Goal: Information Seeking & Learning: Compare options

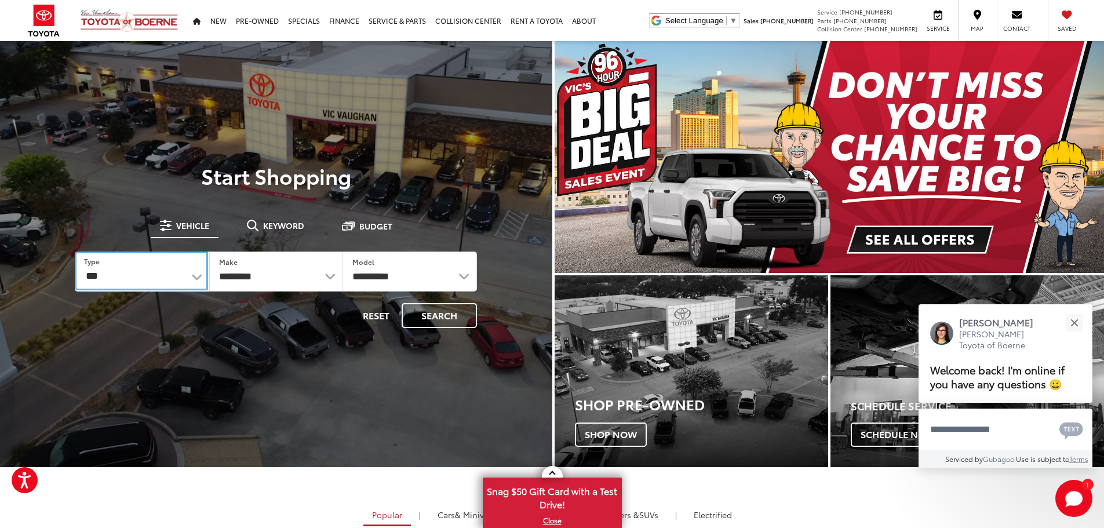
click at [201, 279] on select "*** *** **** *********" at bounding box center [141, 271] width 133 height 39
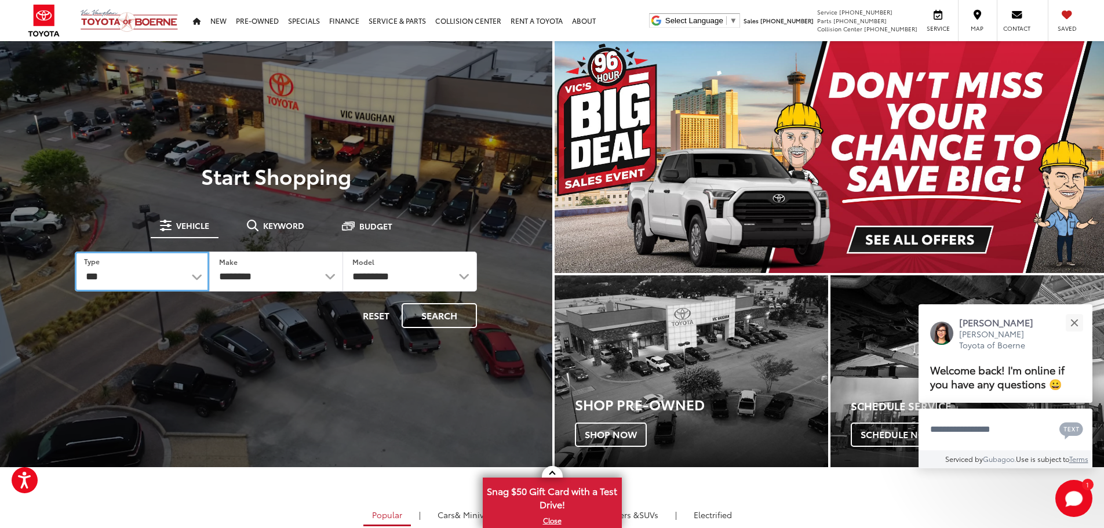
select select "********"
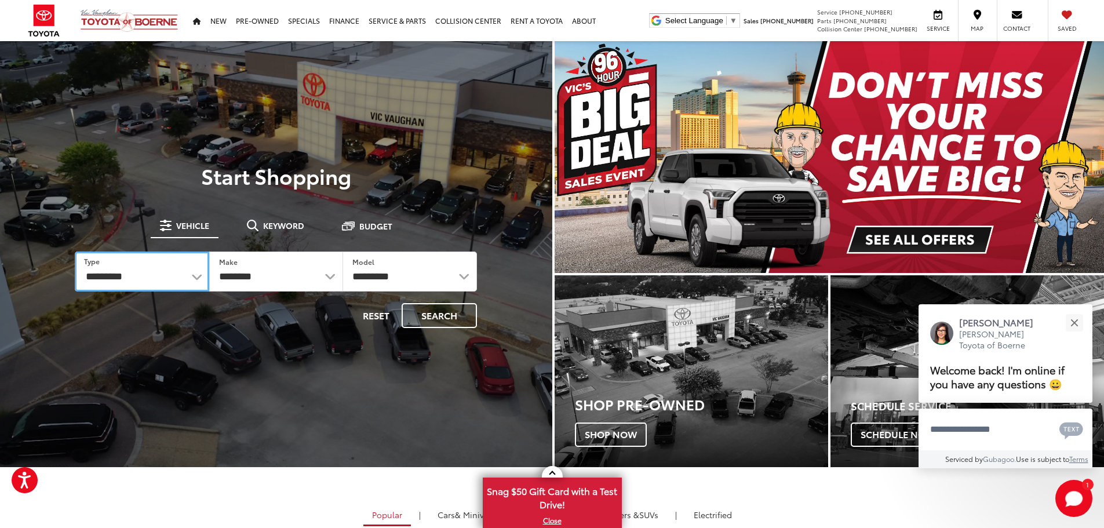
click at [75, 252] on select "*** *** **** *********" at bounding box center [142, 272] width 134 height 40
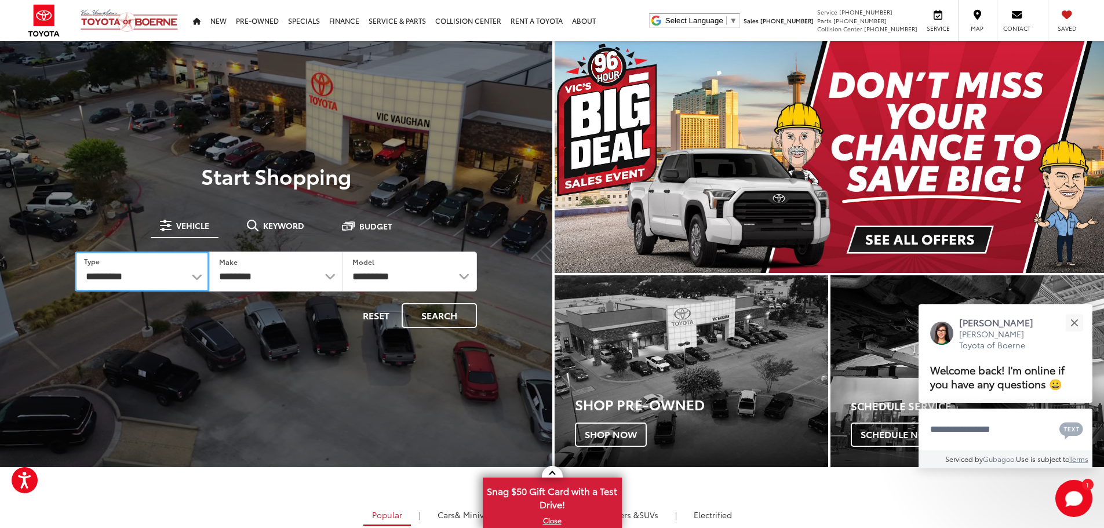
select select "******"
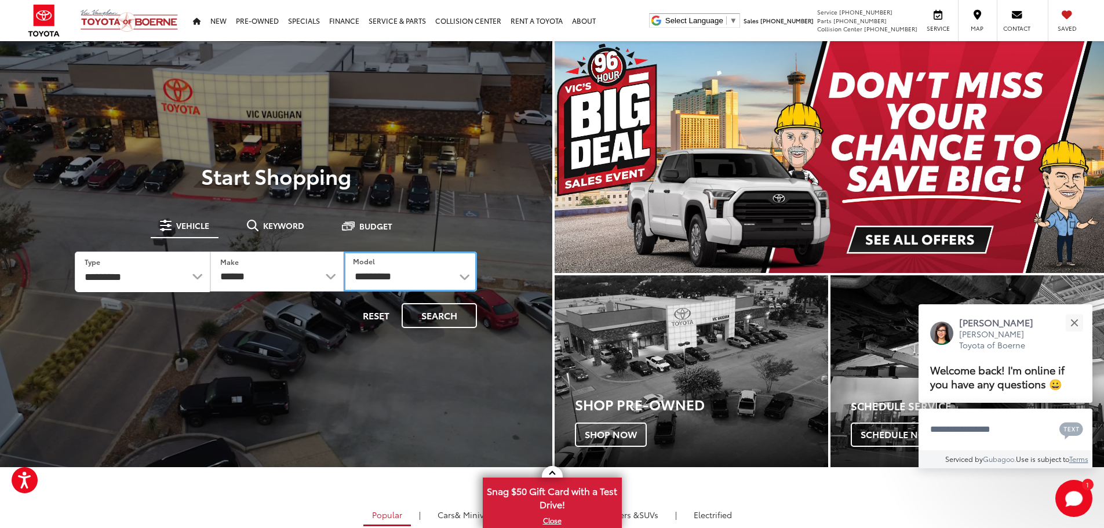
click at [467, 278] on select "**********" at bounding box center [410, 272] width 133 height 40
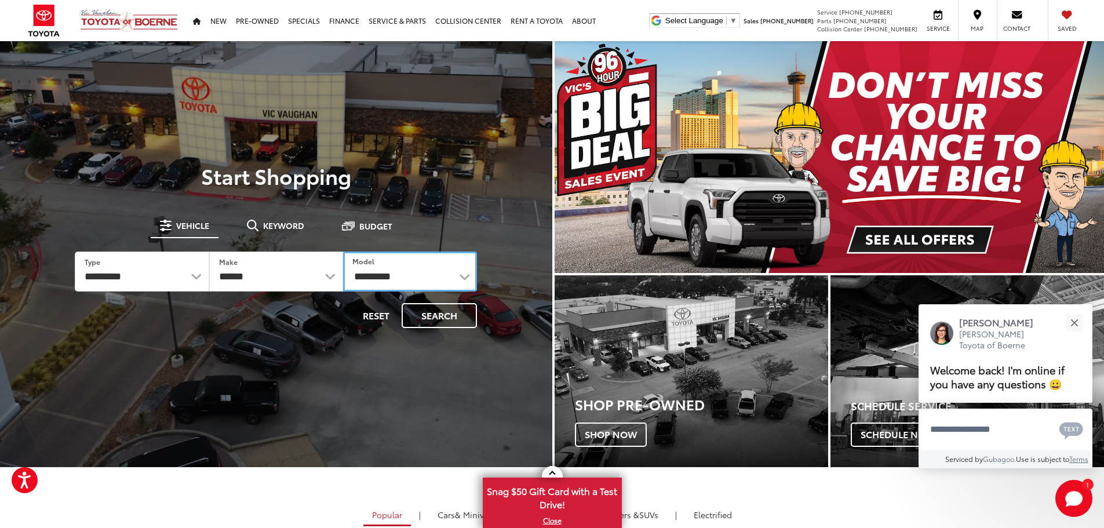
select select "*******"
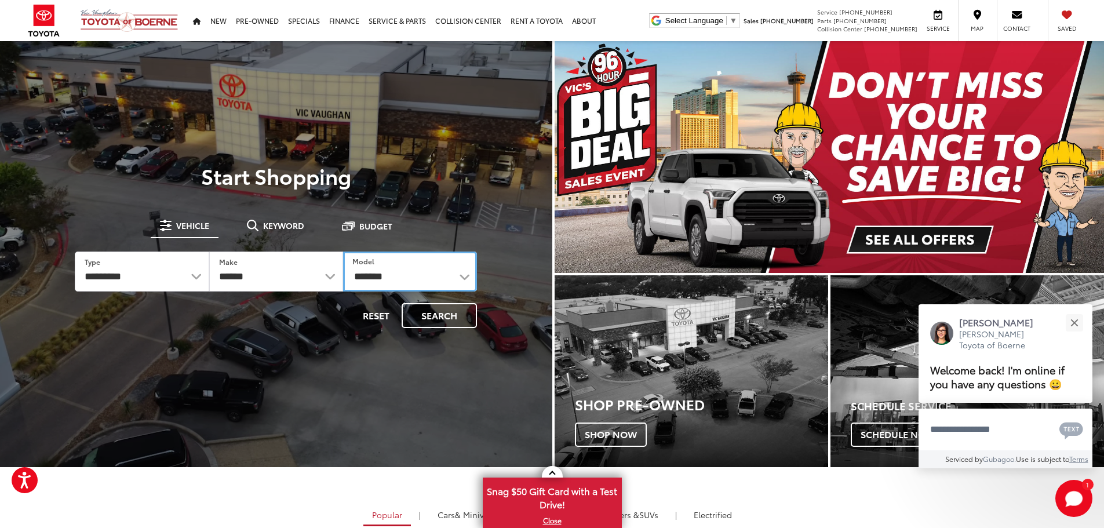
click at [343, 252] on select "**********" at bounding box center [410, 272] width 134 height 40
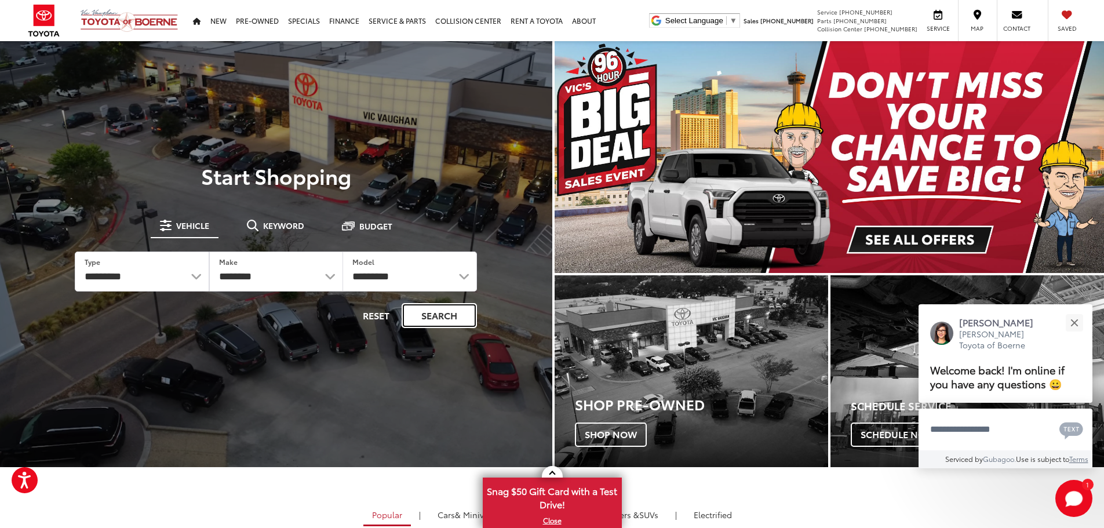
click at [459, 316] on button "Search" at bounding box center [439, 315] width 75 height 25
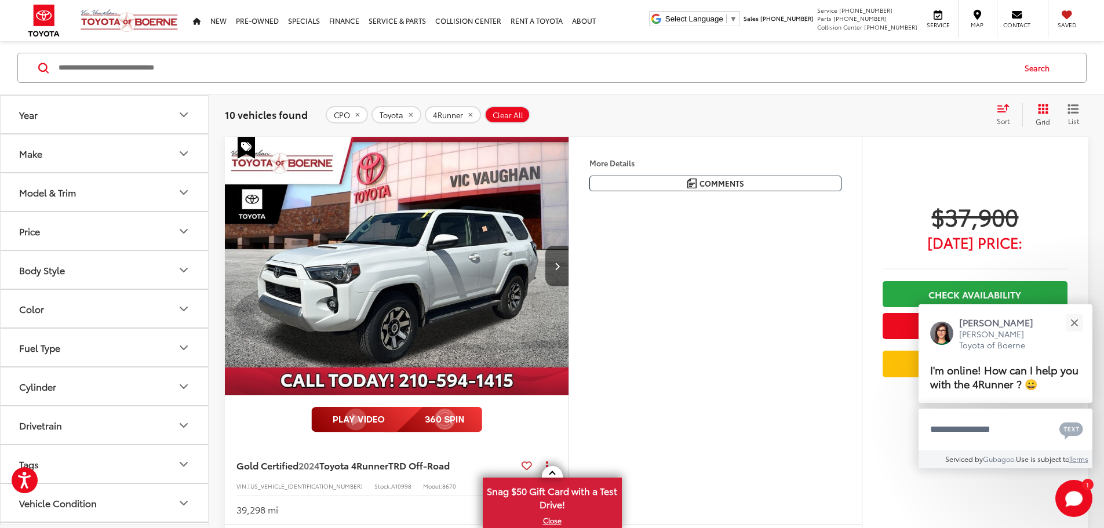
scroll to position [599, 0]
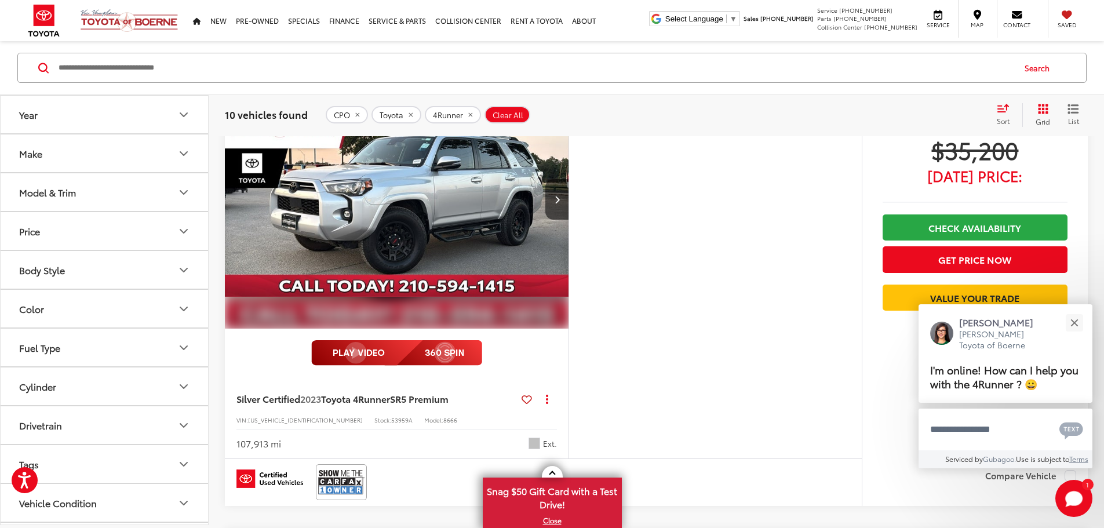
click at [468, 117] on icon "remove 4Runner" at bounding box center [471, 114] width 8 height 7
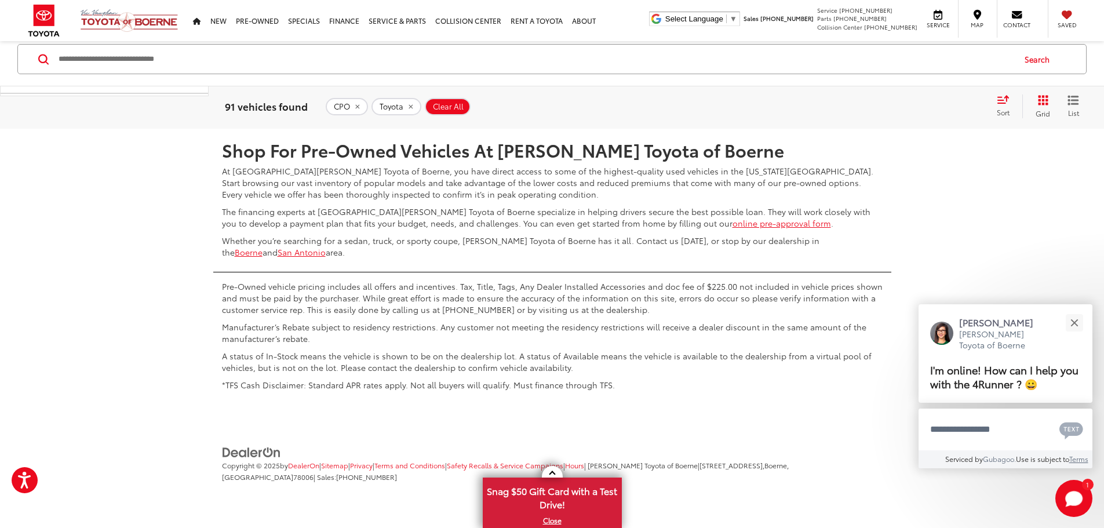
scroll to position [6266, 0]
click at [1072, 322] on button "Close" at bounding box center [1074, 322] width 25 height 25
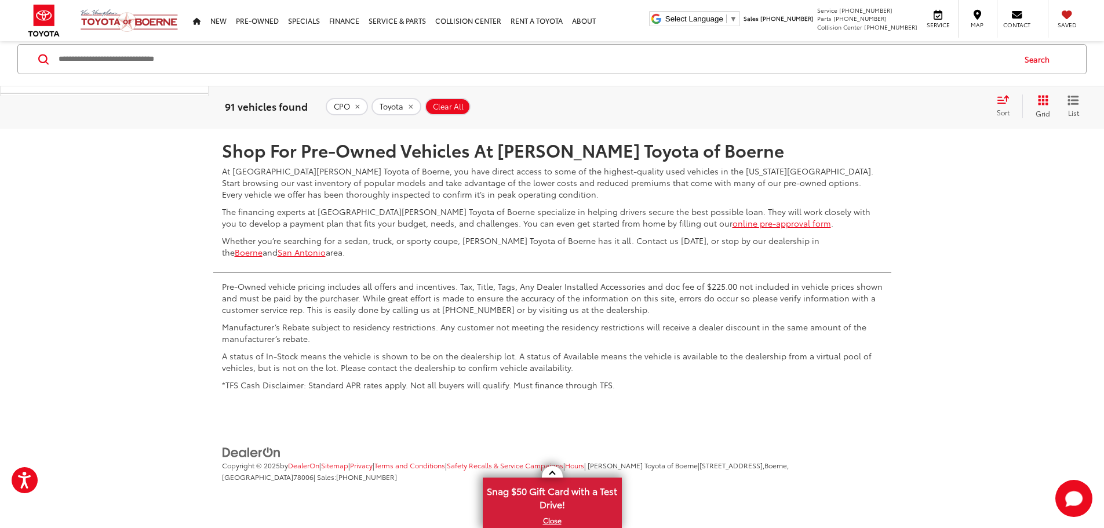
click at [909, 105] on link "2" at bounding box center [918, 94] width 18 height 21
click at [926, 105] on link "3" at bounding box center [935, 94] width 18 height 21
click at [944, 105] on link "4" at bounding box center [953, 94] width 18 height 21
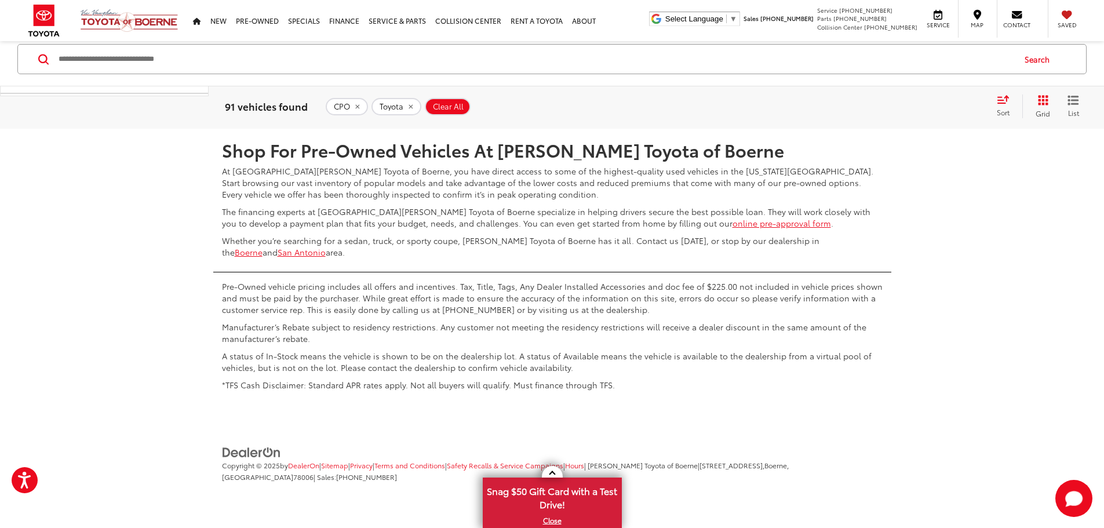
scroll to position [6272, 0]
click at [944, 105] on link "5" at bounding box center [953, 94] width 18 height 21
click at [944, 105] on link "6" at bounding box center [953, 94] width 18 height 21
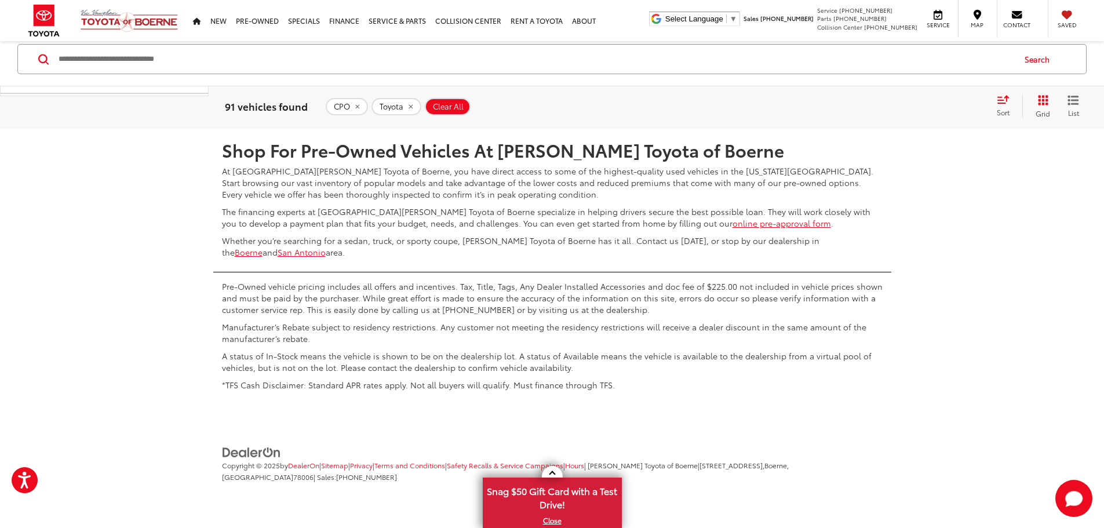
click at [944, 105] on link "7" at bounding box center [953, 94] width 18 height 21
click at [961, 105] on link "8" at bounding box center [970, 94] width 18 height 21
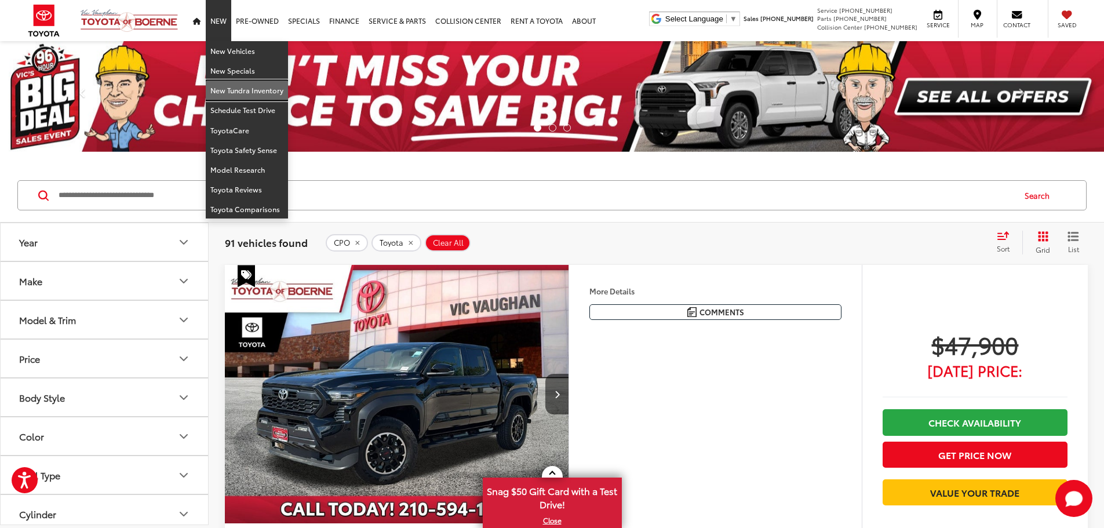
click at [238, 93] on link "New Tundra Inventory" at bounding box center [247, 91] width 82 height 20
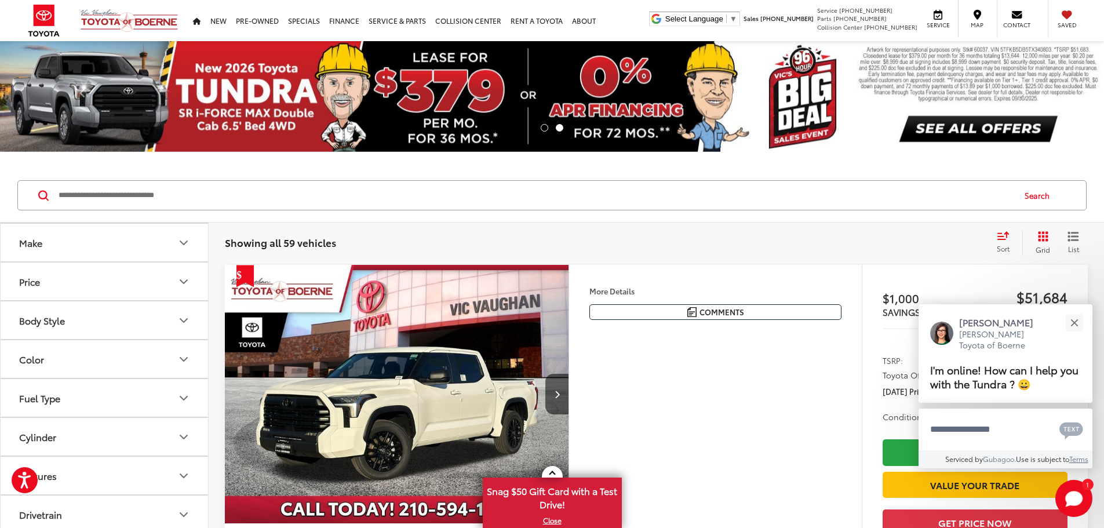
scroll to position [290, 0]
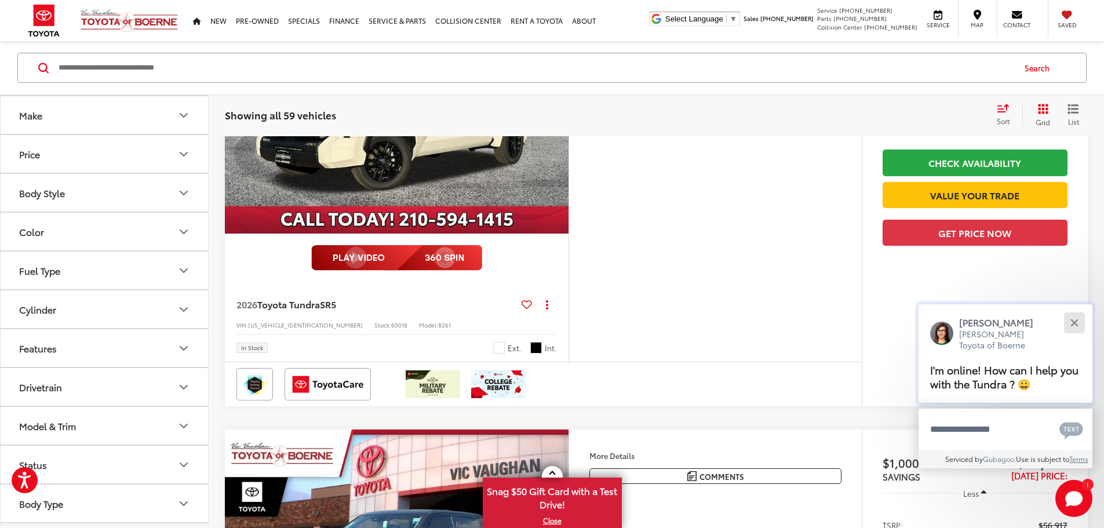
click at [1075, 323] on div "Close" at bounding box center [1075, 323] width 8 height 8
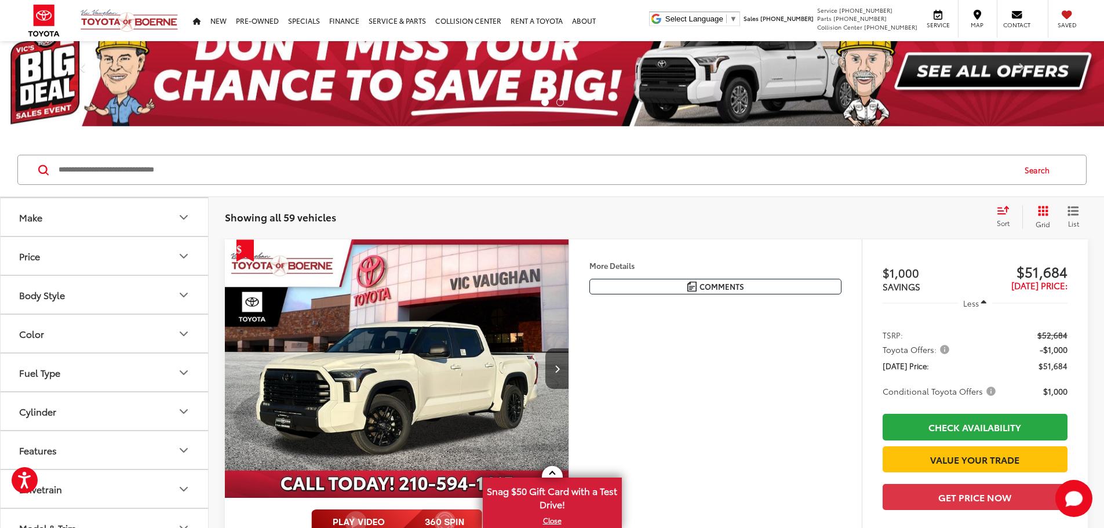
scroll to position [0, 0]
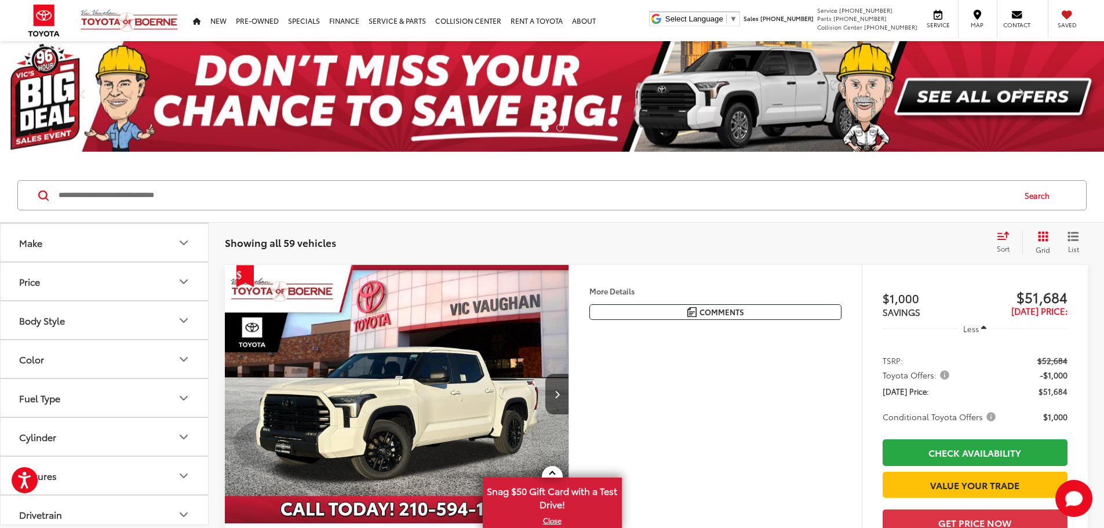
click at [1005, 244] on span "Sort" at bounding box center [1003, 248] width 13 height 10
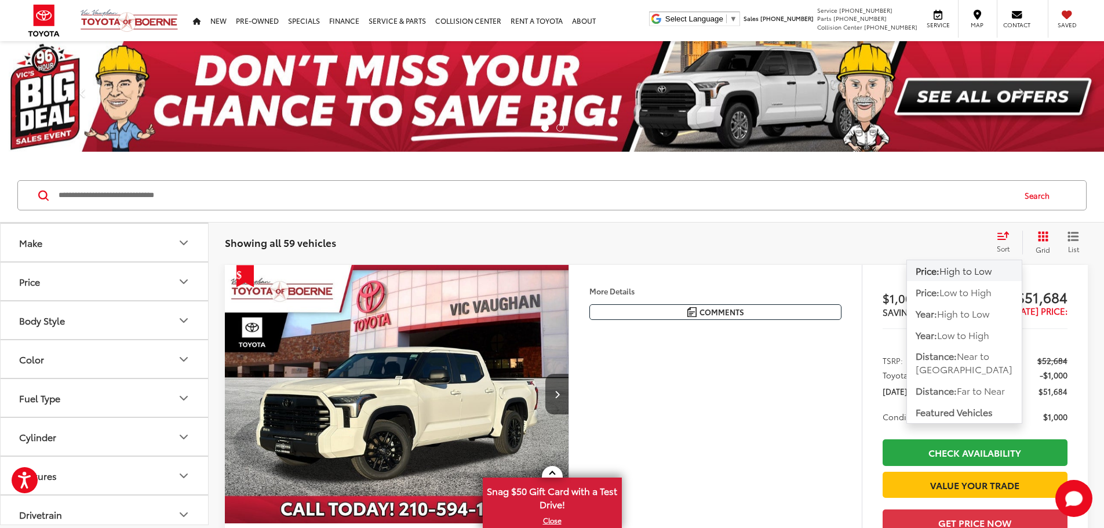
click at [1005, 244] on span "Sort" at bounding box center [1003, 248] width 13 height 10
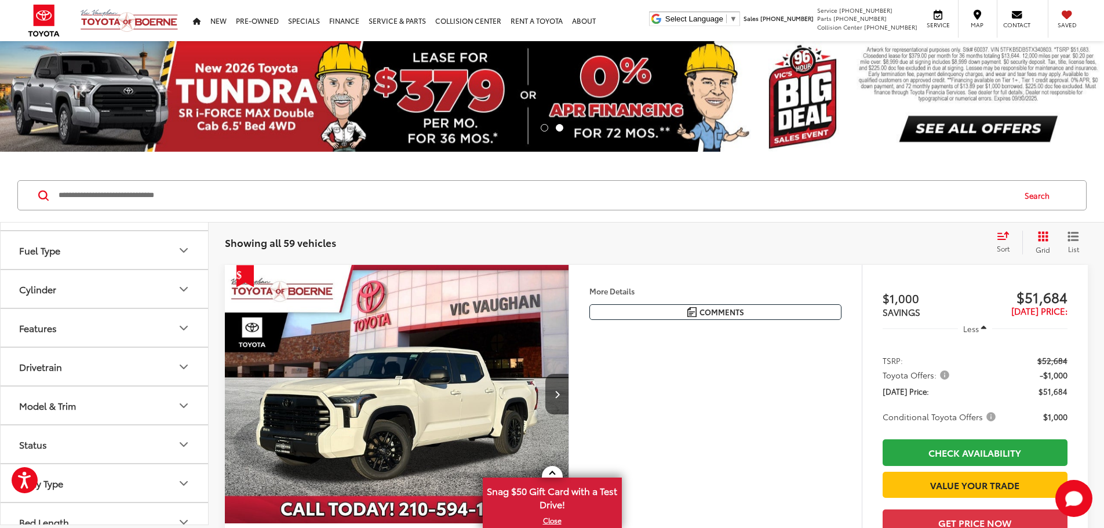
scroll to position [281, 0]
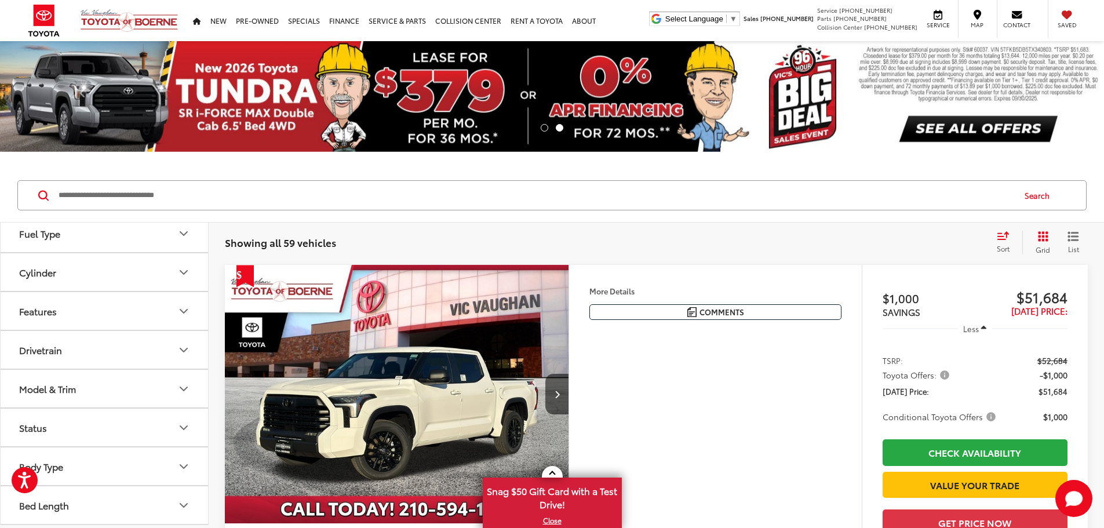
click at [114, 362] on button "Drivetrain" at bounding box center [105, 350] width 209 height 38
click at [22, 382] on label "4-Wheel Drive (32)" at bounding box center [58, 378] width 89 height 19
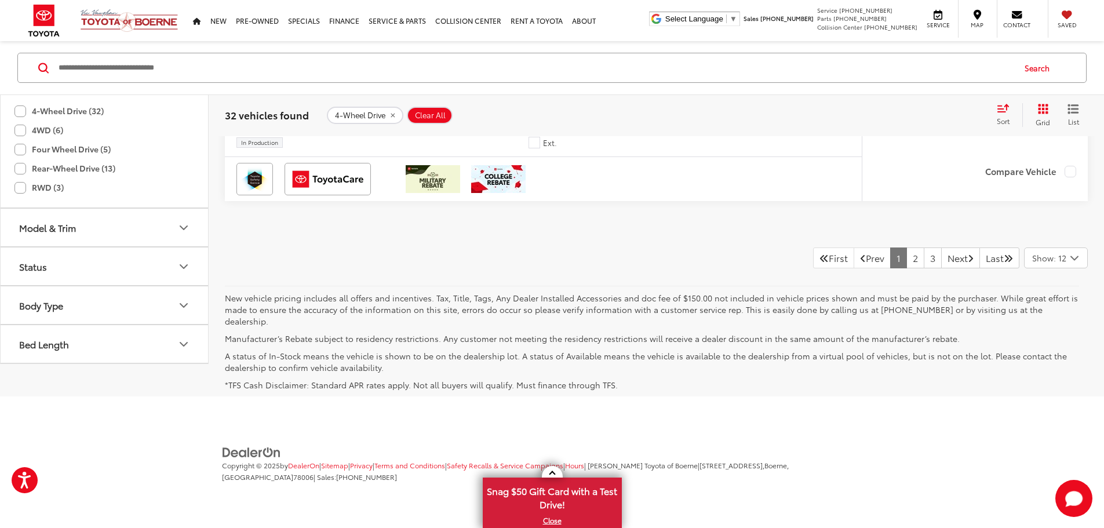
scroll to position [6086, 0]
click at [907, 268] on link "2" at bounding box center [916, 257] width 18 height 21
click at [924, 268] on link "3" at bounding box center [933, 257] width 18 height 21
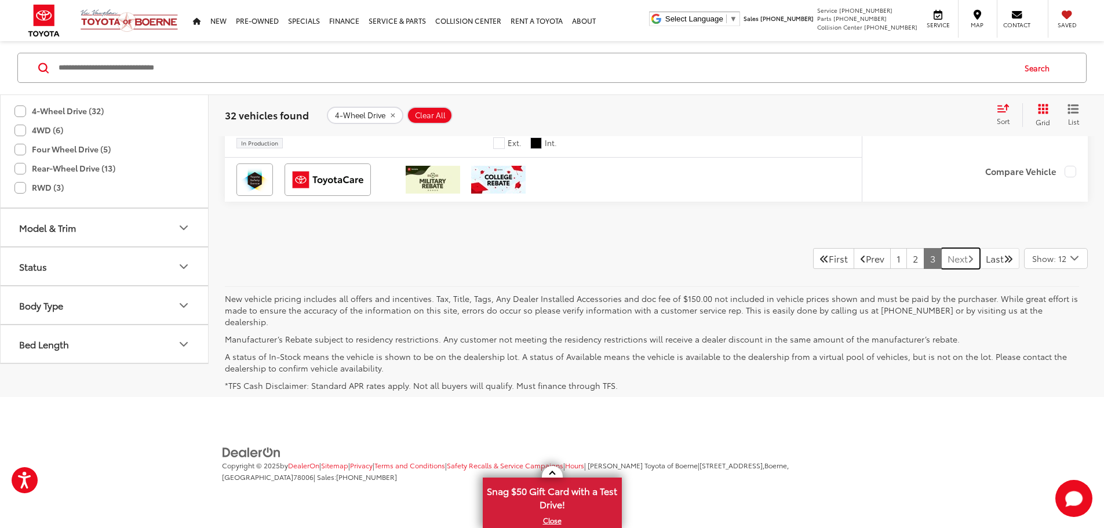
click at [952, 269] on link "Next" at bounding box center [960, 258] width 39 height 21
click at [989, 269] on link "Last" at bounding box center [1000, 258] width 40 height 21
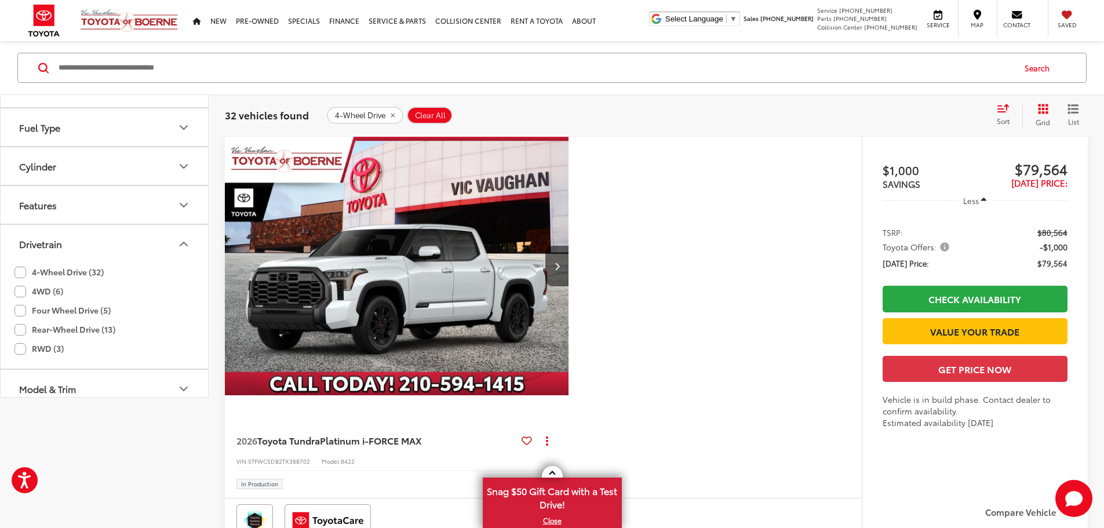
scroll to position [0, 0]
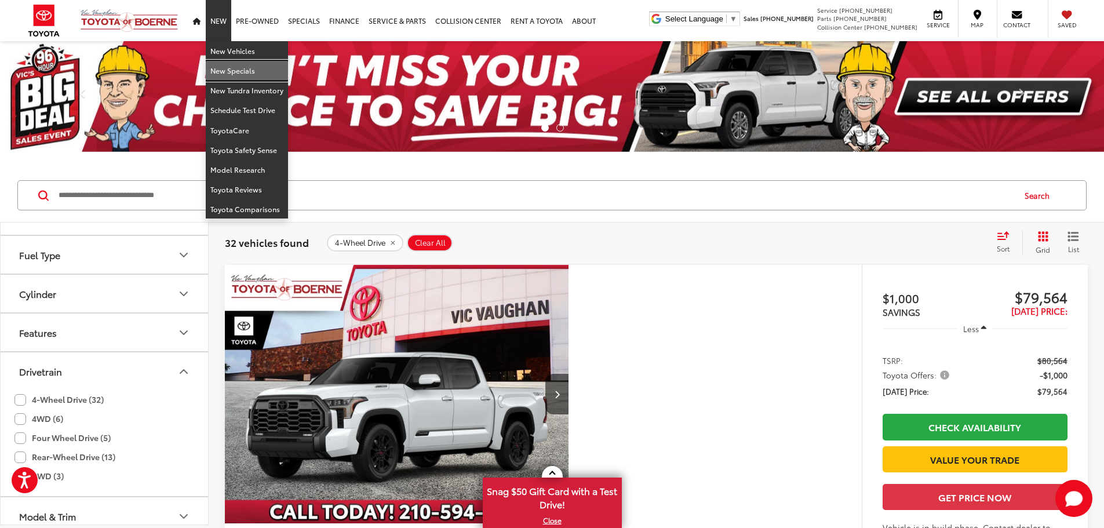
click at [232, 70] on link "New Specials" at bounding box center [247, 71] width 82 height 20
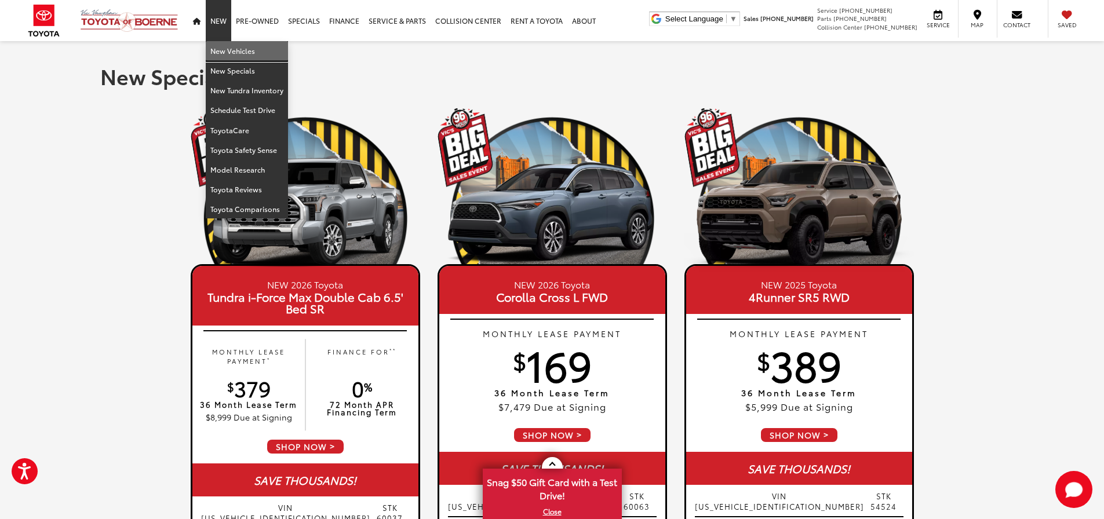
click at [245, 52] on link "New Vehicles" at bounding box center [247, 51] width 82 height 20
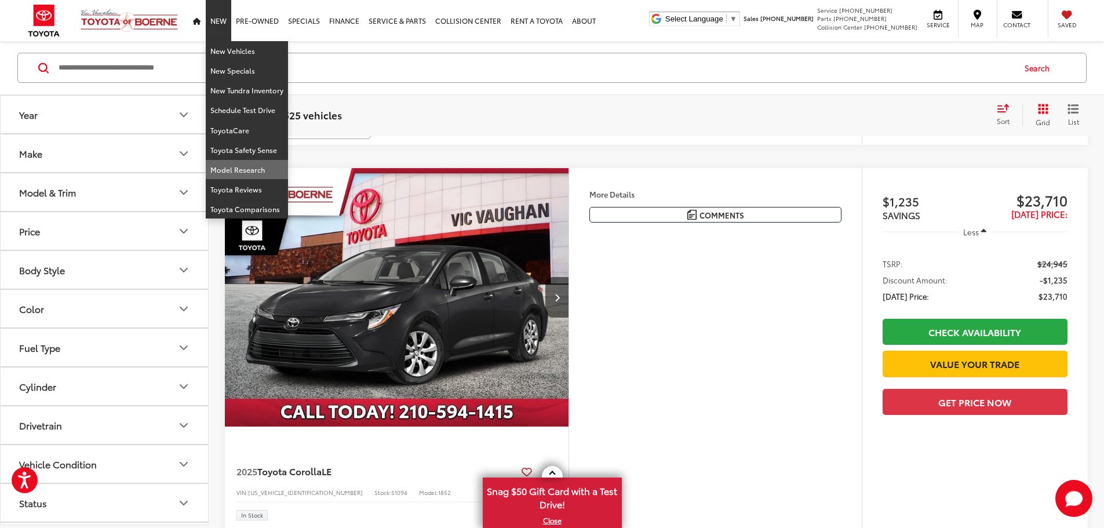
scroll to position [580, 0]
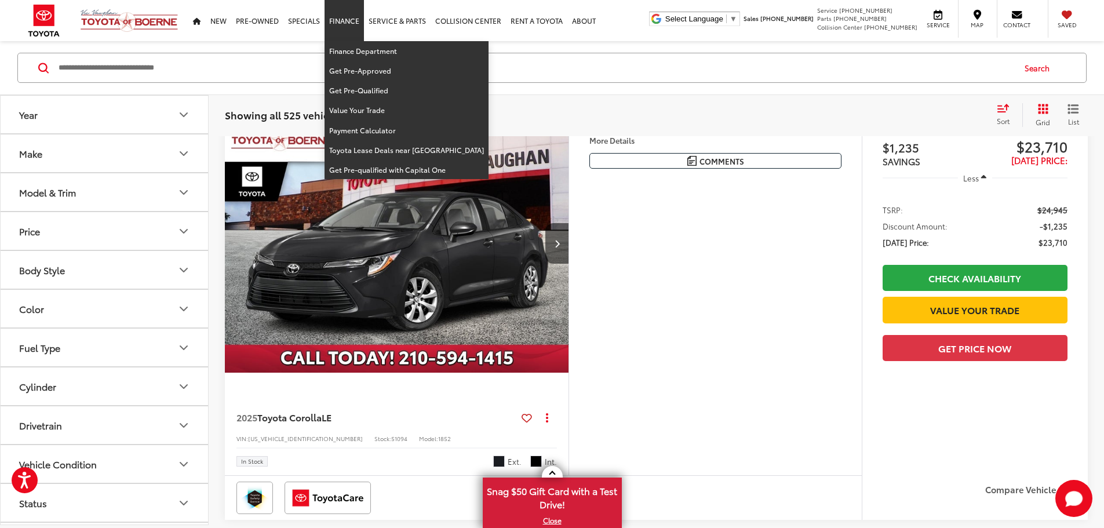
drag, startPoint x: 357, startPoint y: 21, endPoint x: 692, endPoint y: 93, distance: 342.5
click at [693, 93] on div "Search" at bounding box center [552, 68] width 1104 height 54
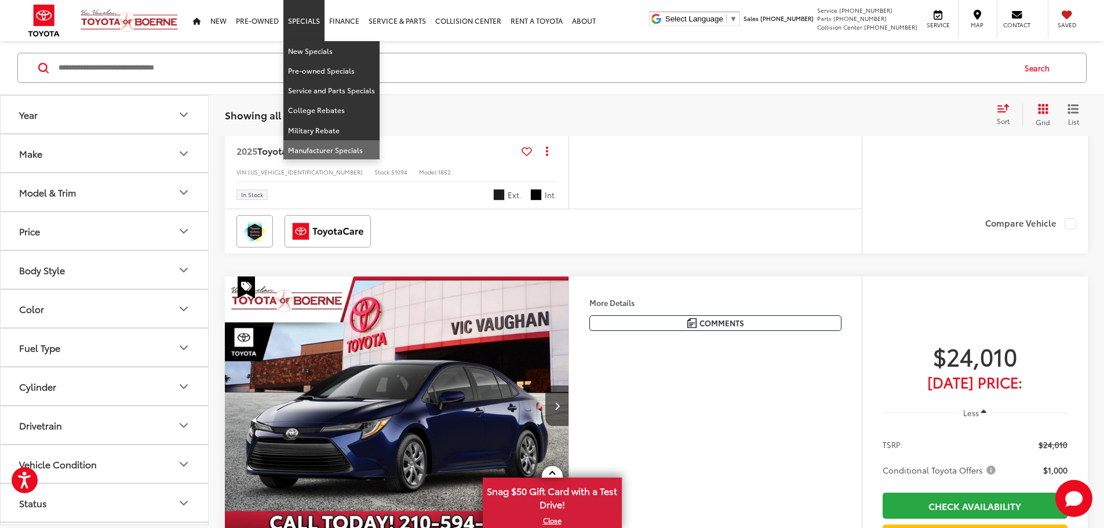
scroll to position [869, 0]
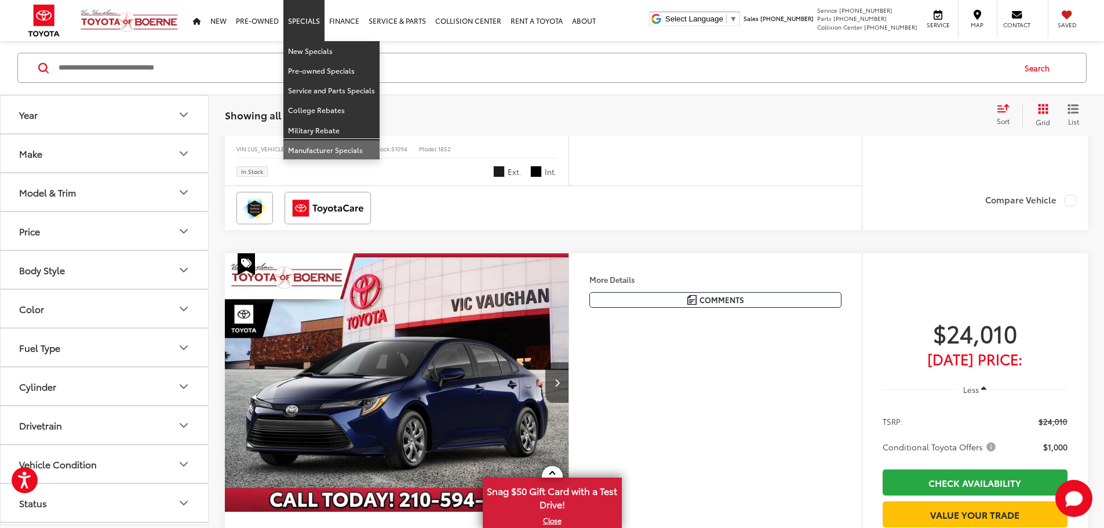
click at [321, 147] on link "Manufacturer Specials" at bounding box center [331, 149] width 96 height 19
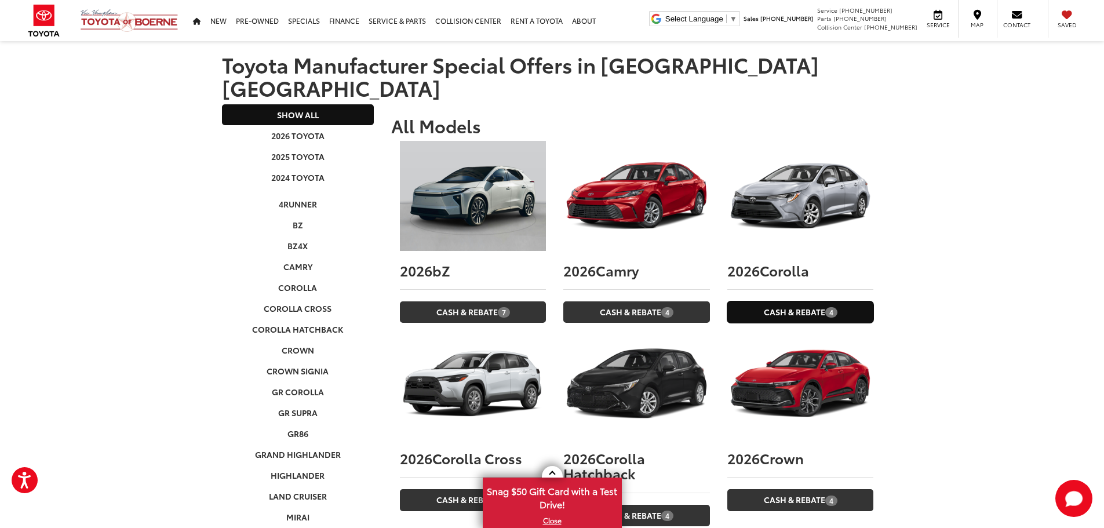
click at [809, 301] on link "Cash & Rebate 4" at bounding box center [800, 311] width 146 height 21
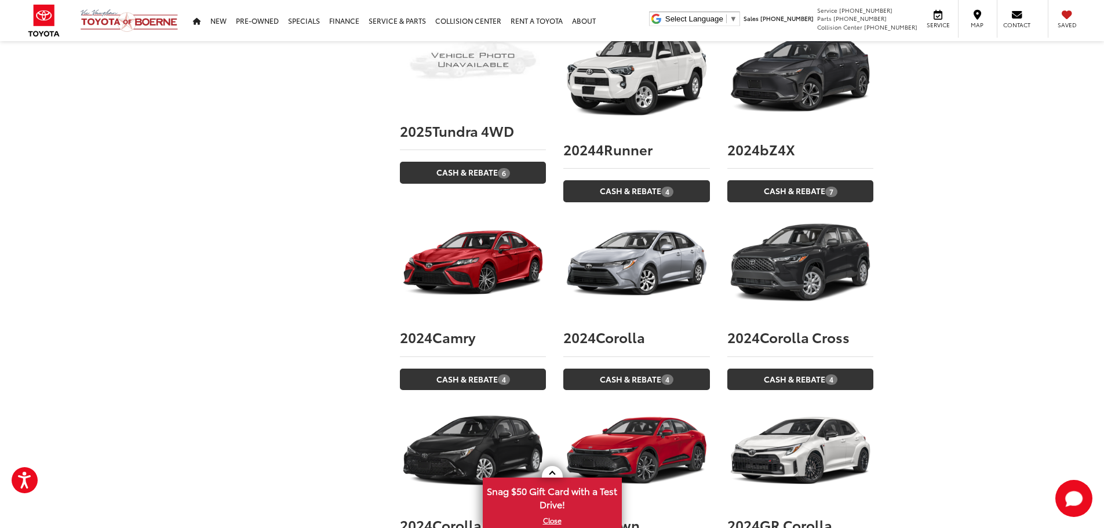
scroll to position [2666, 0]
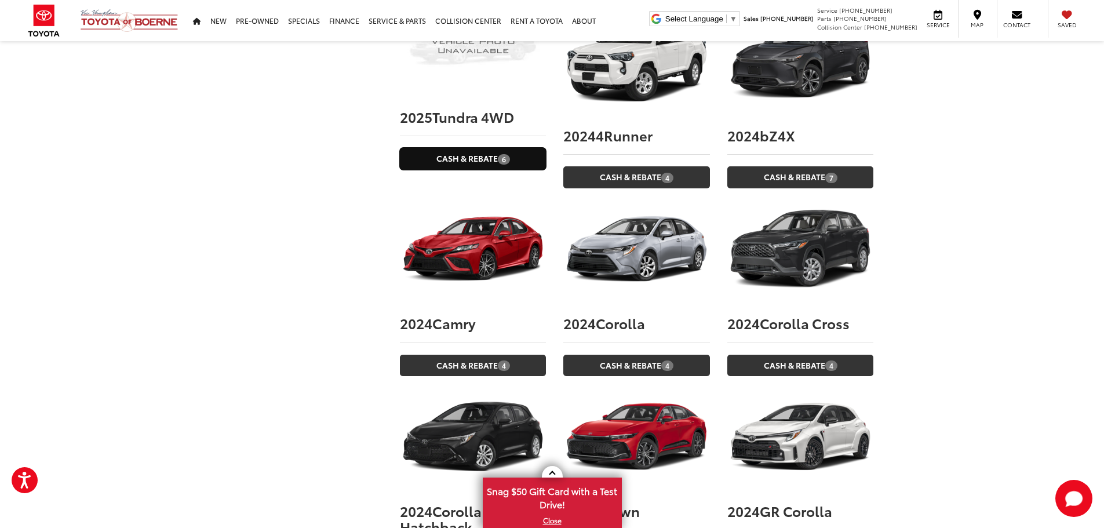
click at [425, 148] on link "Cash & Rebate 6" at bounding box center [473, 158] width 146 height 21
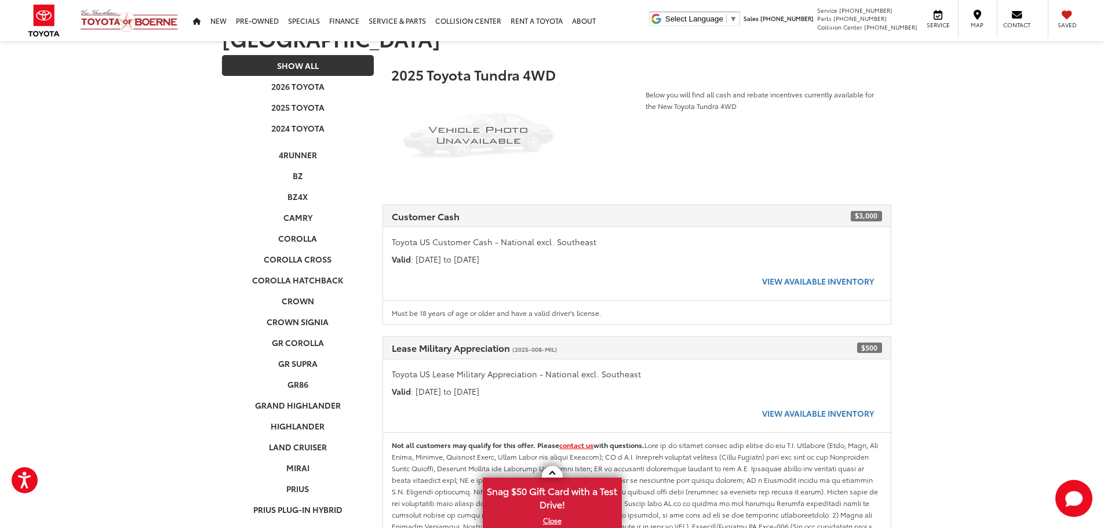
scroll to position [116, 0]
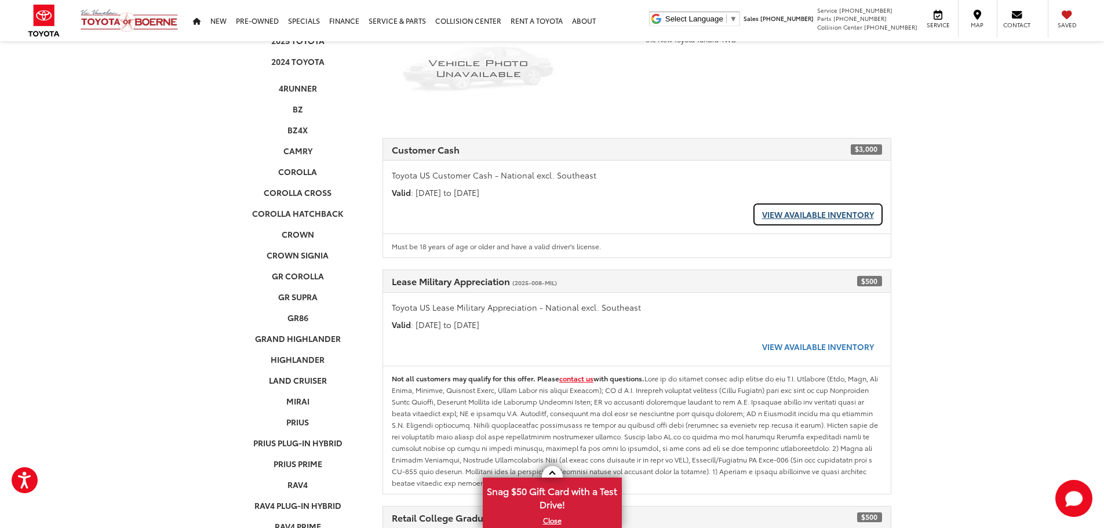
click at [798, 204] on link "View Available Inventory" at bounding box center [818, 214] width 128 height 21
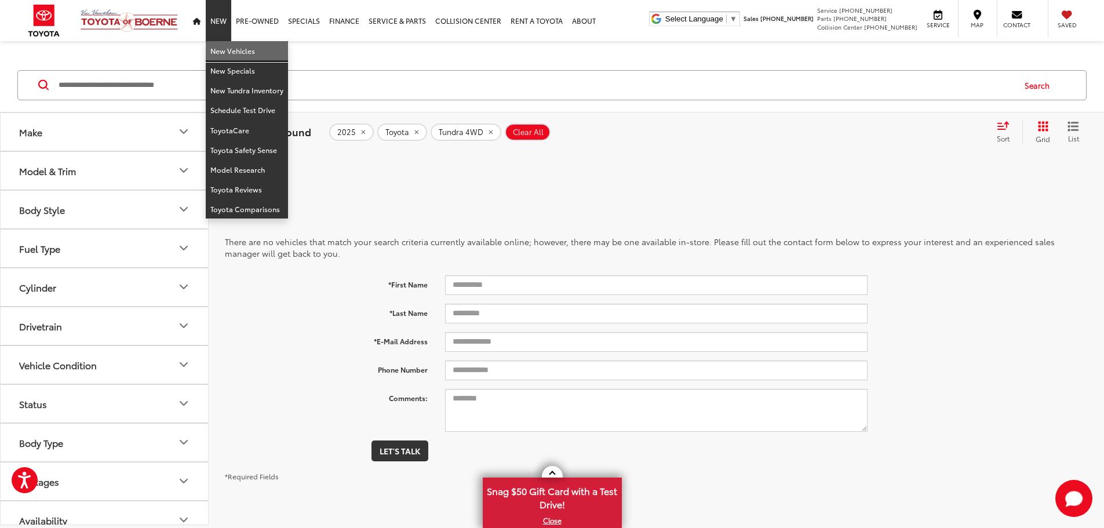
drag, startPoint x: 240, startPoint y: 49, endPoint x: 235, endPoint y: 131, distance: 82.4
click at [239, 49] on link "New Vehicles" at bounding box center [247, 51] width 82 height 20
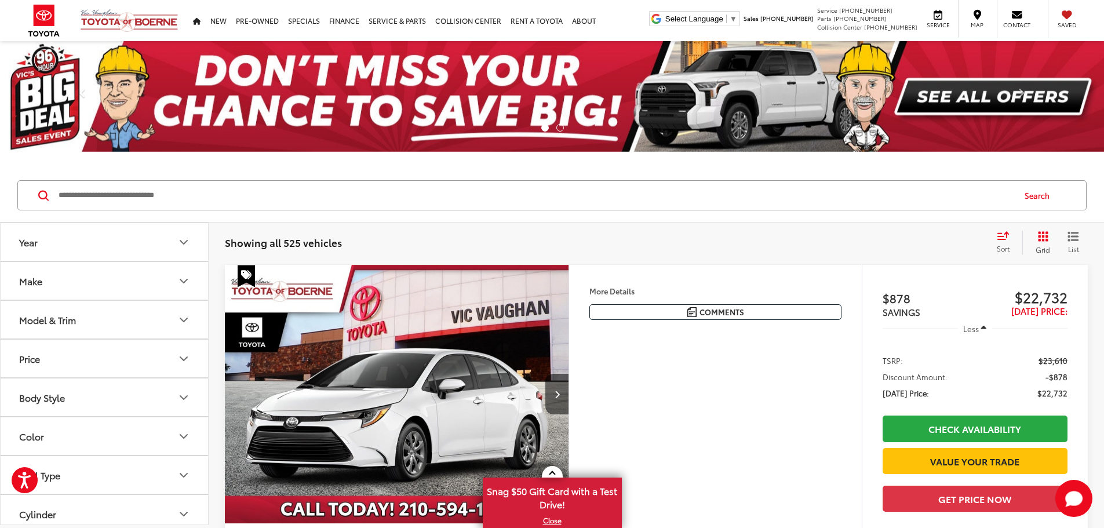
click at [215, 196] on input "Search by Make, Model, or Keyword" at bounding box center [535, 195] width 956 height 28
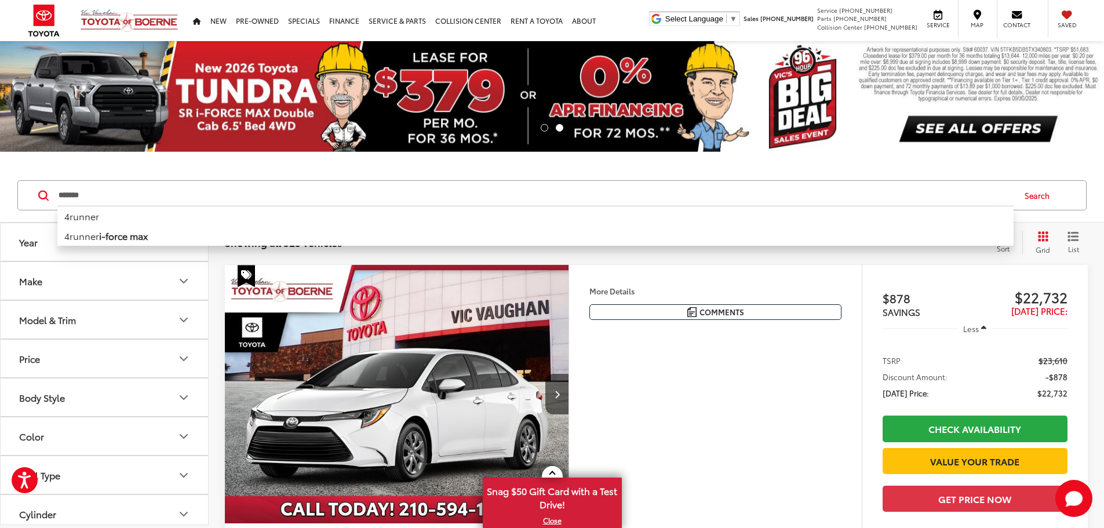
type input "*******"
click at [1046, 201] on button "Search" at bounding box center [1040, 195] width 53 height 29
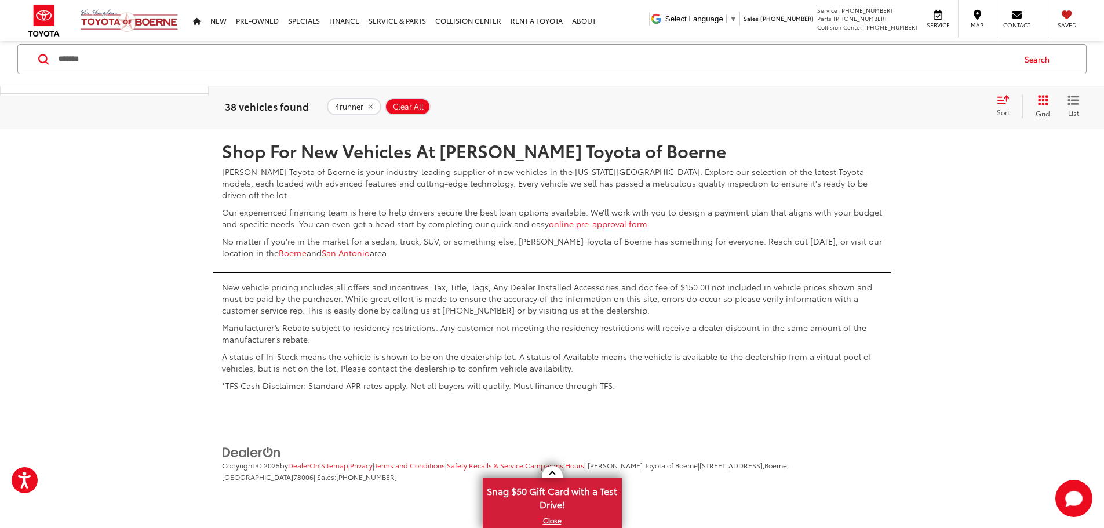
scroll to position [6121, 0]
click at [889, 105] on link "2" at bounding box center [898, 95] width 18 height 21
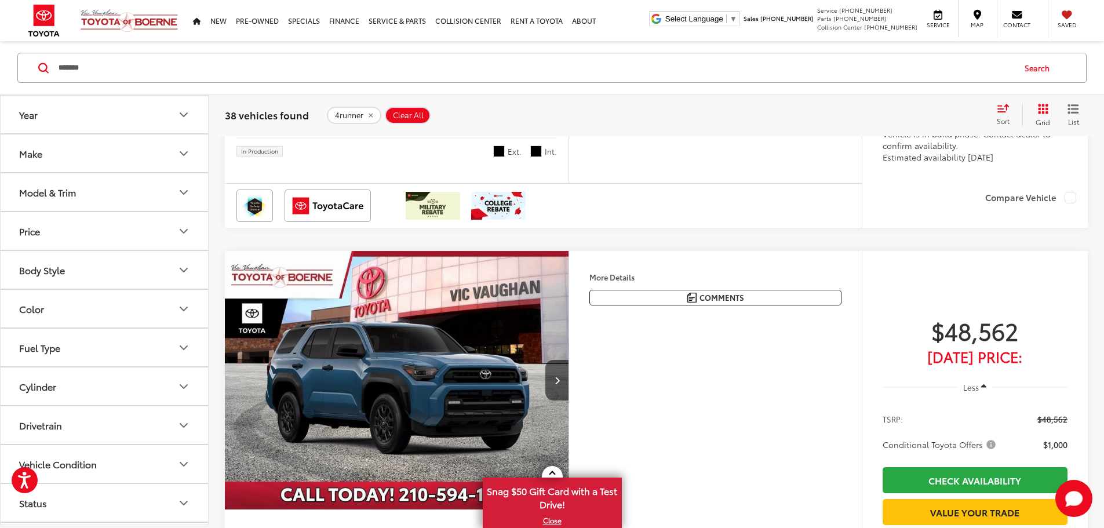
scroll to position [212, 0]
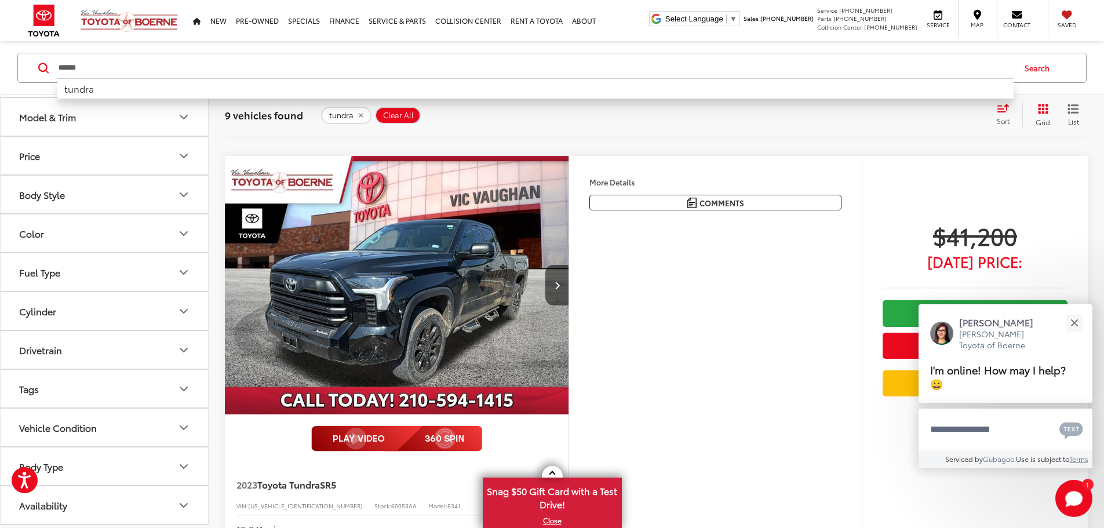
scroll to position [257, 0]
